Goal: Contribute content

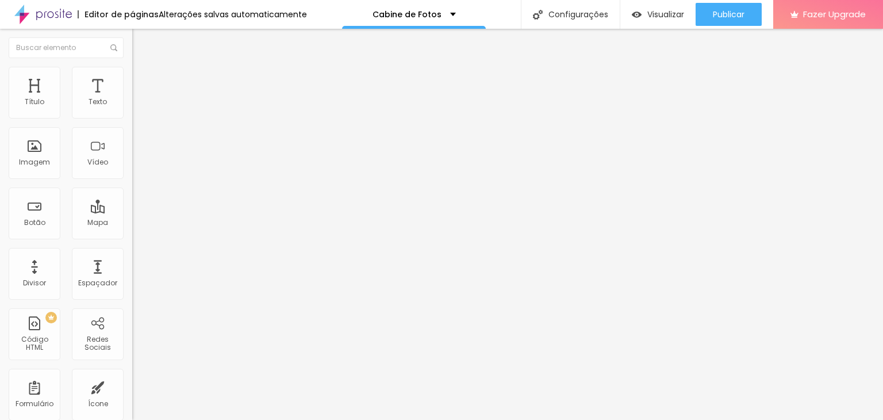
click at [132, 65] on ul "Conteúdo Estilo Avançado" at bounding box center [198, 72] width 132 height 34
click at [132, 78] on img at bounding box center [137, 83] width 10 height 10
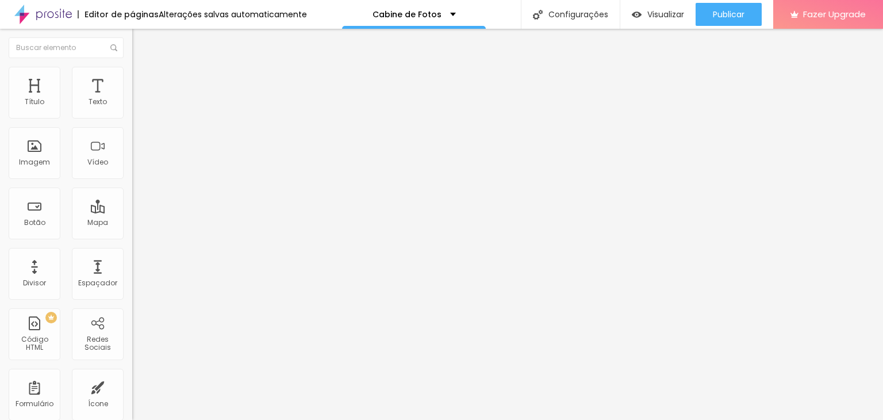
click at [143, 81] on span "Avançado" at bounding box center [162, 86] width 38 height 10
click at [132, 70] on ul "Conteúdo Estilo Avançado" at bounding box center [198, 72] width 132 height 34
click at [132, 78] on li "Avançado" at bounding box center [198, 83] width 132 height 11
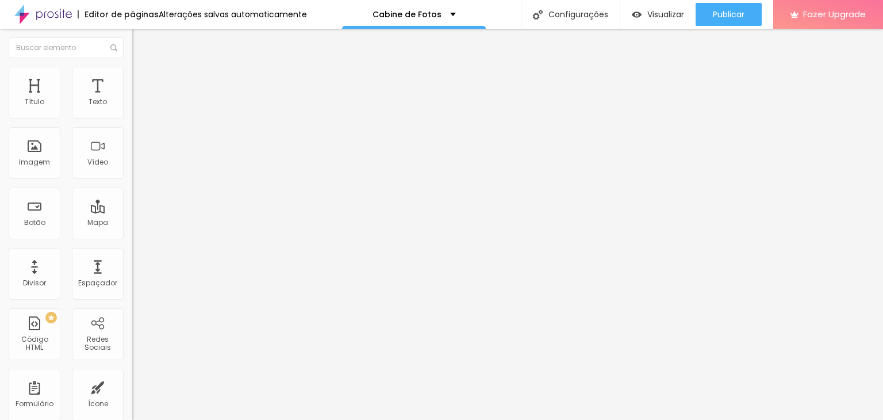
click at [132, 78] on li "Avançado" at bounding box center [198, 83] width 132 height 11
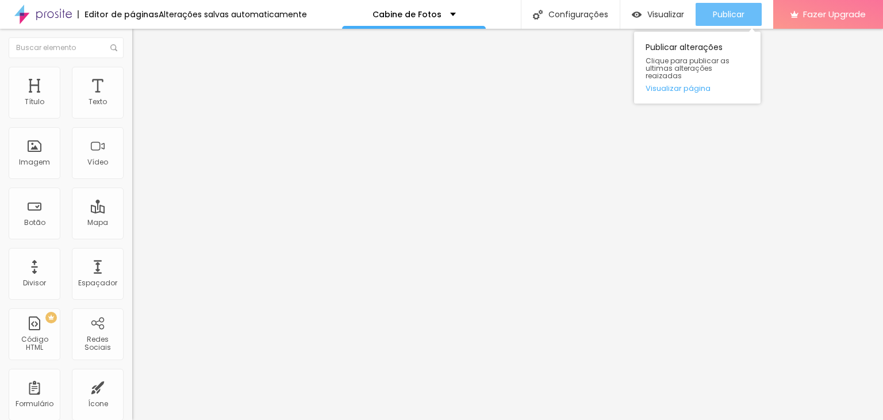
click at [734, 10] on span "Publicar" at bounding box center [729, 14] width 32 height 9
